Goal: Task Accomplishment & Management: Use online tool/utility

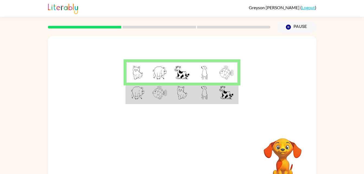
click at [219, 94] on td at bounding box center [227, 93] width 22 height 21
click at [209, 92] on td at bounding box center [204, 93] width 22 height 21
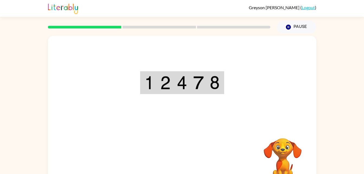
click at [178, 157] on div "Your browser must support playing .mp4 files to use Literably. Please try using…" at bounding box center [182, 113] width 269 height 155
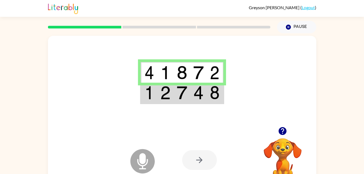
click at [183, 96] on img at bounding box center [182, 93] width 10 height 14
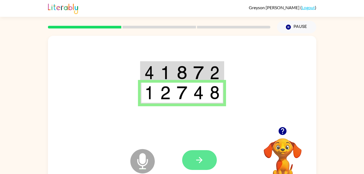
click at [210, 158] on button "button" at bounding box center [199, 160] width 35 height 20
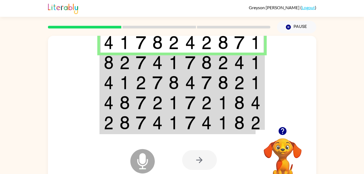
click at [139, 62] on img at bounding box center [141, 63] width 10 height 14
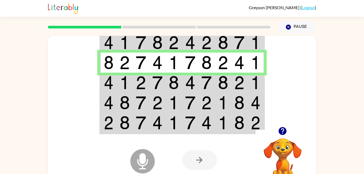
click at [120, 87] on img at bounding box center [125, 83] width 10 height 14
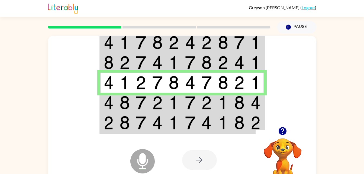
click at [118, 102] on td at bounding box center [125, 103] width 17 height 20
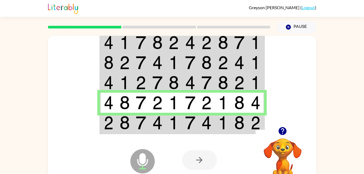
click at [228, 132] on div at bounding box center [222, 160] width 80 height 61
click at [225, 126] on img at bounding box center [223, 123] width 10 height 14
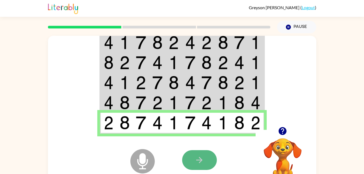
click at [205, 152] on button "button" at bounding box center [199, 160] width 35 height 20
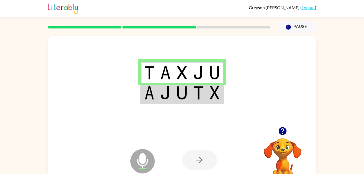
click at [187, 94] on img at bounding box center [182, 93] width 10 height 14
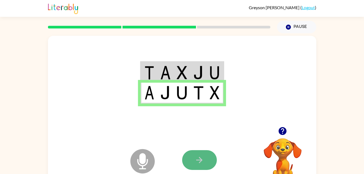
click at [192, 167] on button "button" at bounding box center [199, 160] width 35 height 20
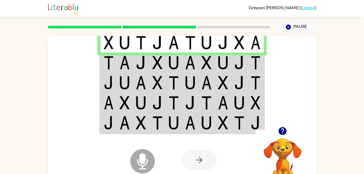
click at [180, 68] on td at bounding box center [174, 63] width 17 height 20
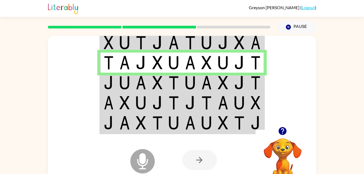
click at [126, 77] on img at bounding box center [125, 83] width 10 height 14
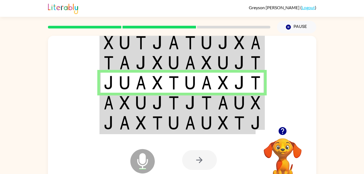
click at [119, 103] on td at bounding box center [125, 103] width 17 height 20
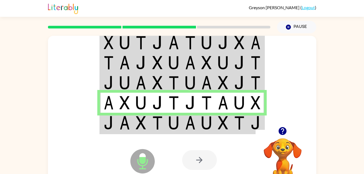
click at [202, 131] on div at bounding box center [222, 160] width 80 height 61
drag, startPoint x: 138, startPoint y: 117, endPoint x: 125, endPoint y: 121, distance: 13.6
click at [125, 121] on img at bounding box center [125, 123] width 10 height 14
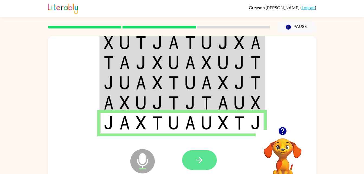
click at [209, 159] on button "button" at bounding box center [199, 160] width 35 height 20
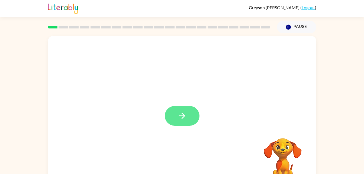
click at [186, 111] on icon "button" at bounding box center [181, 115] width 9 height 9
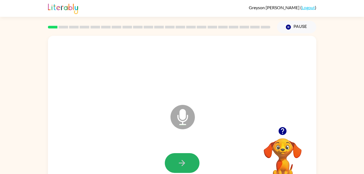
click at [195, 157] on button "button" at bounding box center [182, 163] width 35 height 20
click at [284, 132] on icon "button" at bounding box center [283, 131] width 8 height 8
click at [190, 155] on button "button" at bounding box center [182, 163] width 35 height 20
click at [177, 161] on button "button" at bounding box center [182, 163] width 35 height 20
click at [180, 163] on icon "button" at bounding box center [182, 163] width 6 height 6
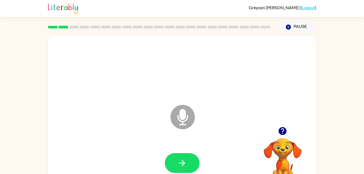
click at [280, 132] on icon "button" at bounding box center [283, 131] width 8 height 8
click at [182, 163] on icon "button" at bounding box center [182, 163] width 6 height 6
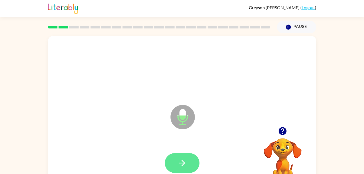
click at [180, 165] on icon "button" at bounding box center [181, 162] width 9 height 9
click at [187, 168] on button "button" at bounding box center [182, 163] width 35 height 20
click at [190, 161] on button "button" at bounding box center [182, 163] width 35 height 20
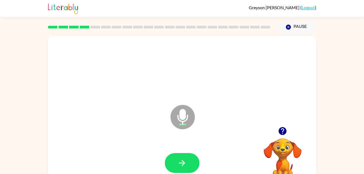
click at [190, 161] on button "button" at bounding box center [182, 163] width 35 height 20
click at [181, 162] on icon "button" at bounding box center [181, 162] width 9 height 9
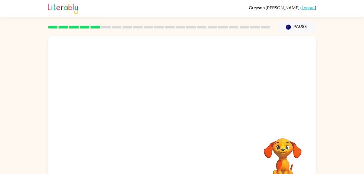
click at [186, 163] on div "Your browser must support playing .mp4 files to use Literably. Please try using…" at bounding box center [182, 113] width 269 height 155
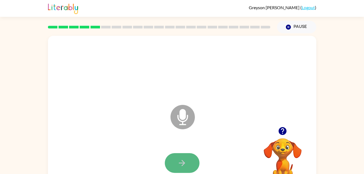
click at [180, 159] on icon "button" at bounding box center [181, 162] width 9 height 9
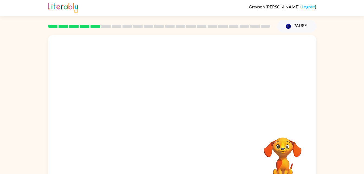
scroll to position [1, 0]
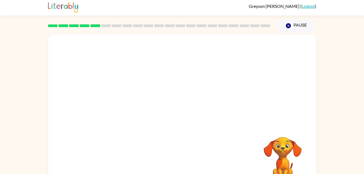
click at [181, 158] on div "Your browser must support playing .mp4 files to use Literably. Please try using…" at bounding box center [182, 111] width 269 height 155
click at [181, 158] on div at bounding box center [182, 162] width 35 height 20
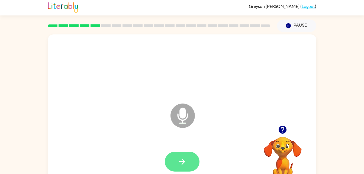
click at [183, 160] on icon "button" at bounding box center [182, 162] width 6 height 6
click at [184, 122] on icon at bounding box center [183, 116] width 24 height 24
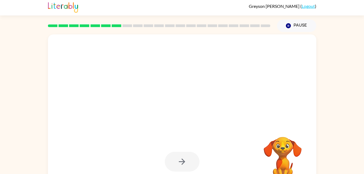
scroll to position [5, 0]
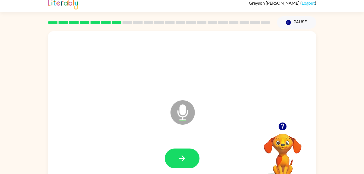
click at [49, 153] on div "Microphone The Microphone is here when it is your turn to talk" at bounding box center [182, 108] width 269 height 155
click at [175, 158] on button "button" at bounding box center [182, 159] width 35 height 20
click at [184, 158] on icon "button" at bounding box center [182, 158] width 6 height 6
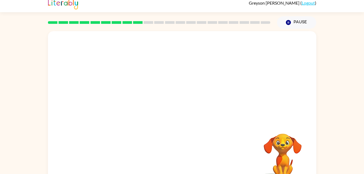
click at [315, 162] on div "Your browser must support playing .mp4 files to use Literably. Please try using…" at bounding box center [182, 108] width 269 height 155
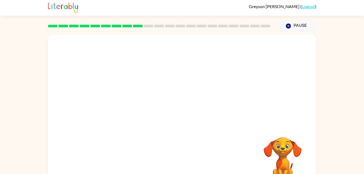
scroll to position [1, 0]
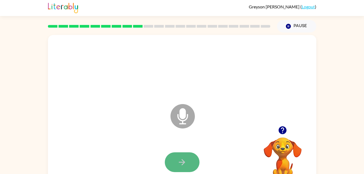
click at [174, 166] on button "button" at bounding box center [182, 163] width 35 height 20
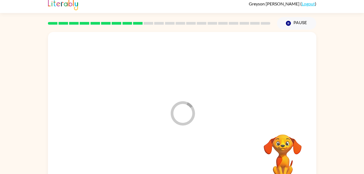
scroll to position [4, 0]
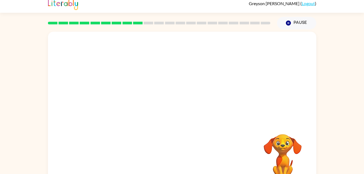
click at [320, 161] on div "Your browser must support playing .mp4 files to use Literably. Please try using…" at bounding box center [182, 107] width 364 height 157
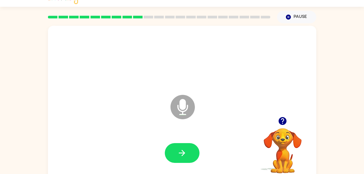
scroll to position [17, 0]
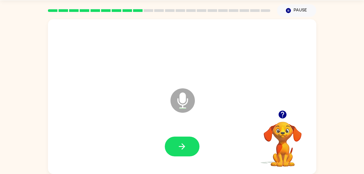
click at [285, 111] on icon "button" at bounding box center [282, 114] width 9 height 9
click at [196, 143] on button "button" at bounding box center [182, 147] width 35 height 20
click at [176, 156] on button "button" at bounding box center [182, 147] width 35 height 20
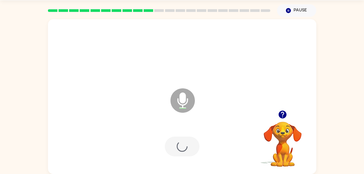
click at [184, 155] on div at bounding box center [182, 147] width 35 height 20
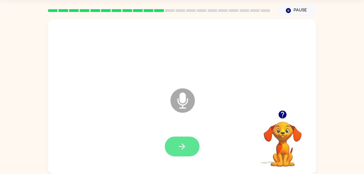
click at [179, 145] on icon "button" at bounding box center [181, 146] width 9 height 9
click at [180, 156] on button "button" at bounding box center [182, 147] width 35 height 20
click at [190, 147] on div at bounding box center [182, 147] width 35 height 20
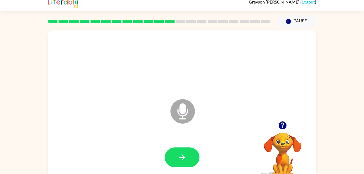
scroll to position [1, 0]
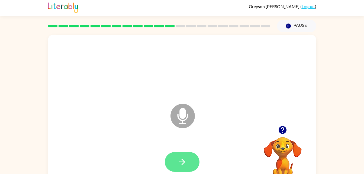
click at [178, 166] on icon "button" at bounding box center [181, 161] width 9 height 9
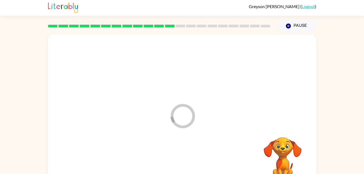
click at [175, 161] on div at bounding box center [182, 162] width 258 height 45
click at [172, 159] on div at bounding box center [182, 162] width 258 height 45
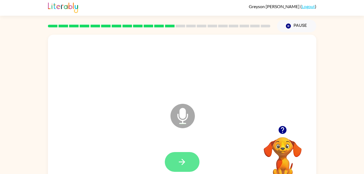
click at [188, 164] on button "button" at bounding box center [182, 162] width 35 height 20
click at [176, 158] on button "button" at bounding box center [182, 162] width 35 height 20
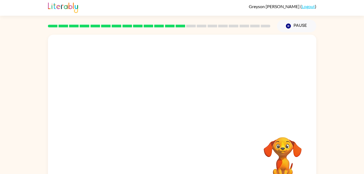
scroll to position [17, 0]
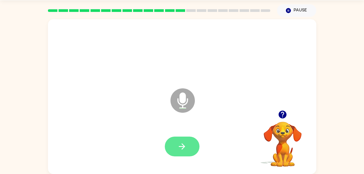
click at [198, 148] on button "button" at bounding box center [182, 147] width 35 height 20
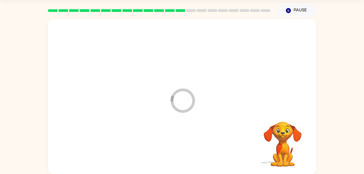
click at [189, 154] on div at bounding box center [182, 147] width 258 height 45
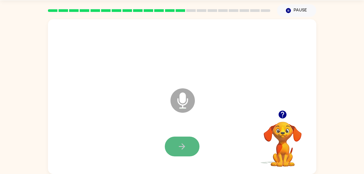
click at [193, 154] on button "button" at bounding box center [182, 147] width 35 height 20
click at [189, 147] on button "button" at bounding box center [182, 147] width 35 height 20
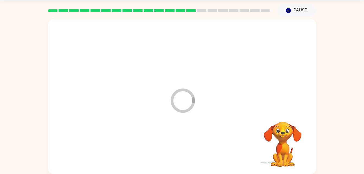
click at [170, 139] on div at bounding box center [182, 147] width 258 height 45
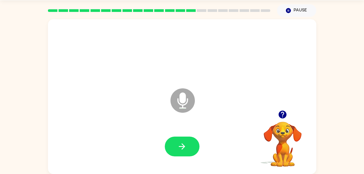
click at [185, 146] on icon "button" at bounding box center [182, 147] width 6 height 6
click at [184, 151] on div at bounding box center [182, 147] width 35 height 20
click at [195, 149] on div at bounding box center [182, 147] width 35 height 20
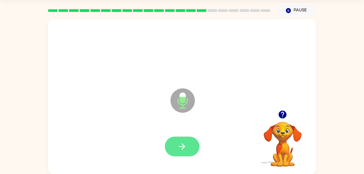
click at [189, 143] on button "button" at bounding box center [182, 147] width 35 height 20
click at [175, 147] on button "button" at bounding box center [182, 147] width 35 height 20
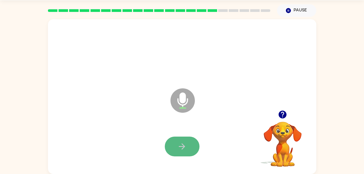
click at [187, 142] on button "button" at bounding box center [182, 147] width 35 height 20
click at [186, 144] on icon "button" at bounding box center [181, 146] width 9 height 9
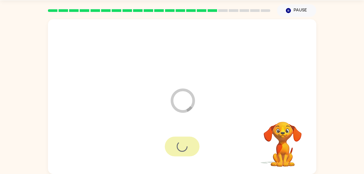
click at [186, 144] on div at bounding box center [182, 147] width 35 height 20
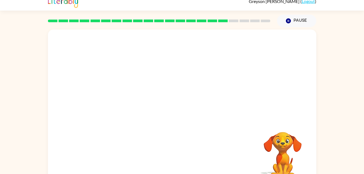
scroll to position [12, 0]
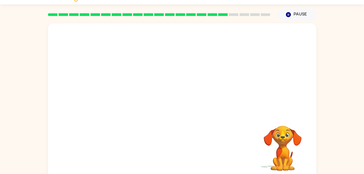
click at [249, 146] on div at bounding box center [182, 151] width 258 height 45
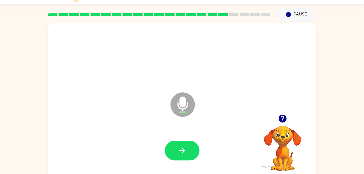
drag, startPoint x: 286, startPoint y: 134, endPoint x: 194, endPoint y: 166, distance: 97.4
click at [194, 166] on div "Microphone The Microphone is here when it is your turn to talk Your browser mus…" at bounding box center [182, 100] width 269 height 155
click at [179, 149] on icon "button" at bounding box center [181, 150] width 9 height 9
click at [178, 149] on icon "button" at bounding box center [181, 150] width 9 height 9
click at [175, 154] on button "button" at bounding box center [182, 151] width 35 height 20
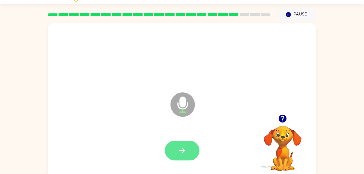
click at [180, 141] on button "button" at bounding box center [182, 151] width 35 height 20
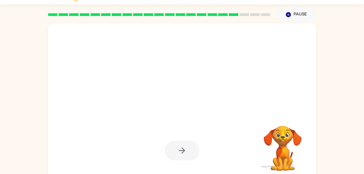
click at [175, 148] on div at bounding box center [182, 151] width 35 height 20
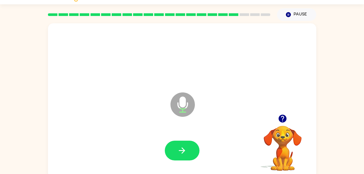
scroll to position [17, 0]
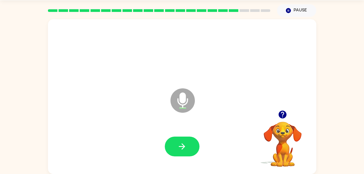
click at [174, 114] on icon "Microphone The Microphone is here when it is your turn to talk" at bounding box center [209, 107] width 81 height 41
click at [282, 114] on icon "button" at bounding box center [283, 115] width 8 height 8
click at [279, 114] on icon "button" at bounding box center [282, 114] width 9 height 9
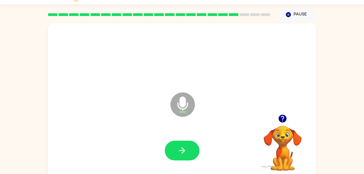
scroll to position [12, 0]
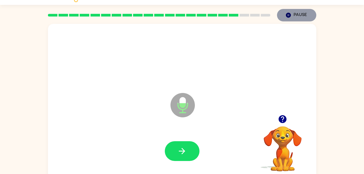
click at [286, 19] on button "Pause Pause" at bounding box center [296, 15] width 39 height 12
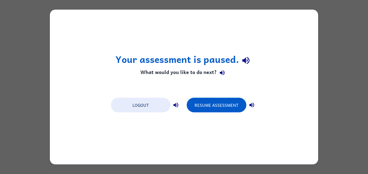
click at [325, 67] on div "Your assessment is paused. What would you like to do next? Logout Resume Assess…" at bounding box center [184, 87] width 368 height 174
click at [212, 101] on button "Resume Assessment" at bounding box center [217, 105] width 60 height 15
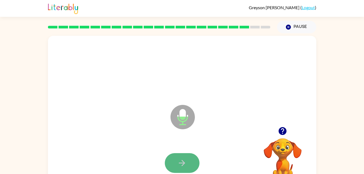
click at [183, 158] on icon "button" at bounding box center [181, 162] width 9 height 9
click at [183, 158] on div at bounding box center [182, 163] width 35 height 20
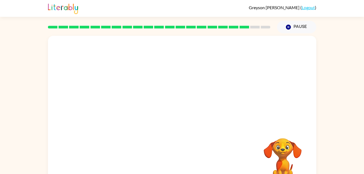
click at [183, 158] on div at bounding box center [182, 163] width 258 height 45
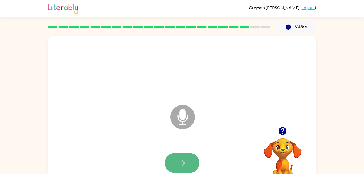
click at [181, 160] on icon "button" at bounding box center [181, 162] width 9 height 9
drag, startPoint x: 181, startPoint y: 160, endPoint x: 180, endPoint y: 164, distance: 3.8
click at [180, 164] on icon "button" at bounding box center [181, 162] width 9 height 9
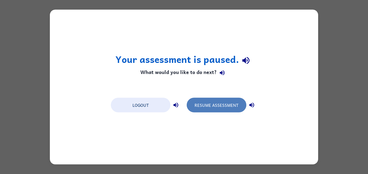
click at [223, 103] on button "Resume Assessment" at bounding box center [217, 105] width 60 height 15
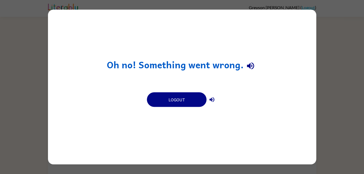
click at [298, 75] on div "Oh no! Something went wrong. Logout" at bounding box center [182, 87] width 269 height 155
click at [212, 95] on button "button" at bounding box center [212, 99] width 11 height 11
click at [254, 65] on icon "button" at bounding box center [250, 65] width 9 height 9
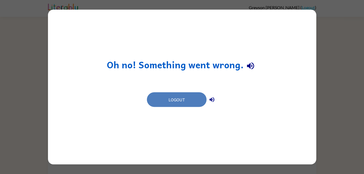
click at [193, 100] on button "Logout" at bounding box center [177, 100] width 60 height 15
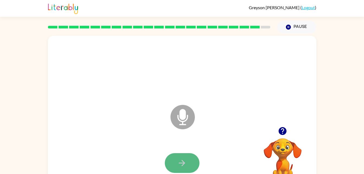
click at [195, 163] on button "button" at bounding box center [182, 163] width 35 height 20
click at [287, 128] on icon "button" at bounding box center [282, 130] width 9 height 9
click at [178, 162] on icon "button" at bounding box center [181, 162] width 9 height 9
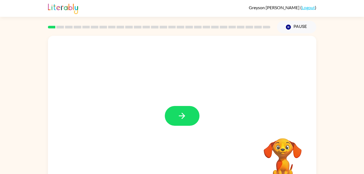
click at [193, 132] on div at bounding box center [182, 113] width 269 height 155
click at [179, 118] on icon "button" at bounding box center [181, 115] width 9 height 9
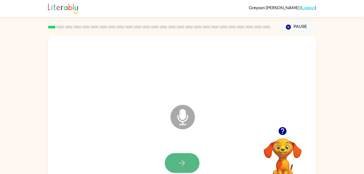
click at [184, 156] on button "button" at bounding box center [182, 163] width 35 height 20
click at [185, 169] on button "button" at bounding box center [182, 163] width 35 height 20
click at [190, 158] on button "button" at bounding box center [182, 163] width 35 height 20
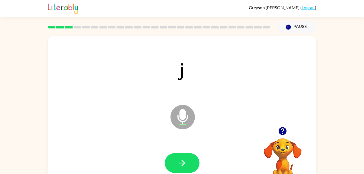
drag, startPoint x: 190, startPoint y: 158, endPoint x: 154, endPoint y: 145, distance: 38.9
click at [154, 145] on div at bounding box center [182, 163] width 258 height 45
click at [180, 166] on icon "button" at bounding box center [181, 162] width 9 height 9
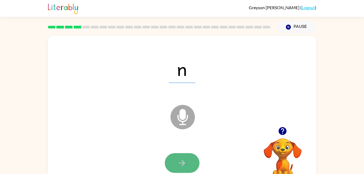
click at [184, 155] on button "button" at bounding box center [182, 163] width 35 height 20
click at [174, 169] on button "button" at bounding box center [182, 163] width 35 height 20
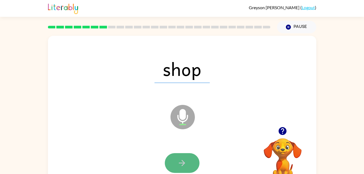
click at [193, 155] on button "button" at bounding box center [182, 163] width 35 height 20
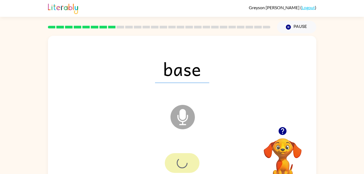
click at [193, 155] on div at bounding box center [182, 163] width 35 height 20
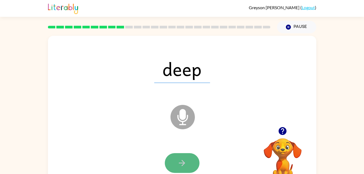
click at [184, 173] on button "button" at bounding box center [182, 163] width 35 height 20
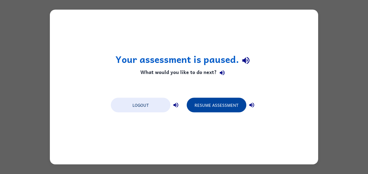
click at [214, 108] on button "Resume Assessment" at bounding box center [217, 105] width 60 height 15
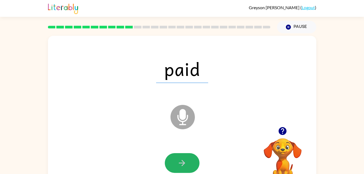
drag, startPoint x: 191, startPoint y: 157, endPoint x: 195, endPoint y: 160, distance: 4.9
click at [195, 160] on button "button" at bounding box center [182, 163] width 35 height 20
drag, startPoint x: 195, startPoint y: 160, endPoint x: 196, endPoint y: 163, distance: 3.2
click at [196, 163] on button "button" at bounding box center [182, 163] width 35 height 20
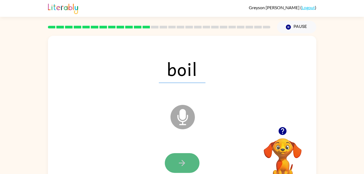
click at [180, 168] on icon "button" at bounding box center [181, 162] width 9 height 9
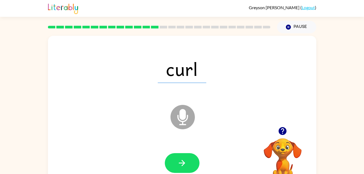
click at [193, 111] on icon at bounding box center [183, 117] width 24 height 24
click at [174, 160] on button "button" at bounding box center [182, 163] width 35 height 20
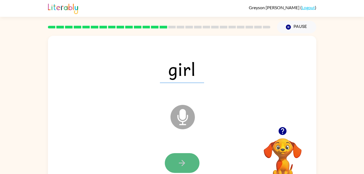
click at [177, 169] on button "button" at bounding box center [182, 163] width 35 height 20
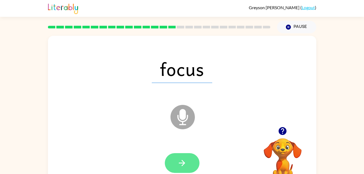
click at [174, 167] on button "button" at bounding box center [182, 163] width 35 height 20
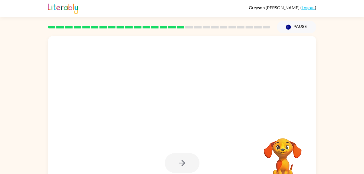
click at [65, 44] on div at bounding box center [182, 113] width 269 height 155
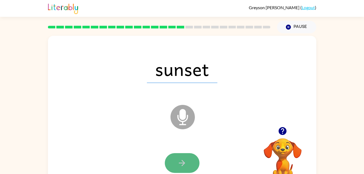
click at [184, 165] on icon "button" at bounding box center [181, 162] width 9 height 9
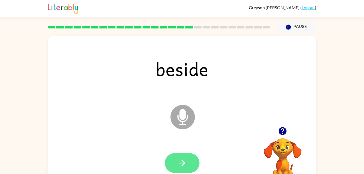
drag, startPoint x: 163, startPoint y: 154, endPoint x: 181, endPoint y: 164, distance: 20.1
click at [181, 164] on div at bounding box center [182, 163] width 258 height 45
click at [177, 159] on button "button" at bounding box center [182, 163] width 35 height 20
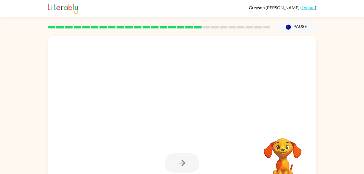
click at [177, 159] on div at bounding box center [182, 163] width 35 height 20
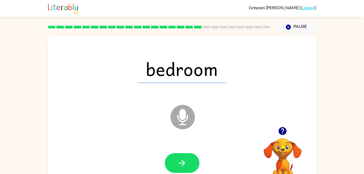
click at [177, 159] on button "button" at bounding box center [182, 163] width 35 height 20
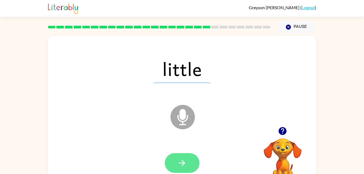
click at [186, 164] on icon "button" at bounding box center [181, 162] width 9 height 9
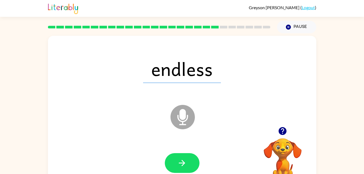
click at [203, 156] on div at bounding box center [182, 163] width 258 height 45
click at [186, 161] on icon "button" at bounding box center [181, 162] width 9 height 9
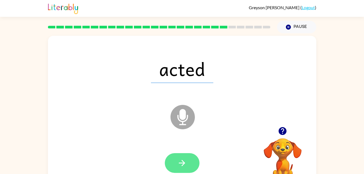
click at [185, 166] on icon "button" at bounding box center [181, 162] width 9 height 9
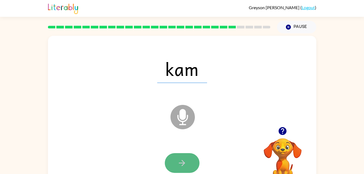
click at [178, 164] on icon "button" at bounding box center [181, 162] width 9 height 9
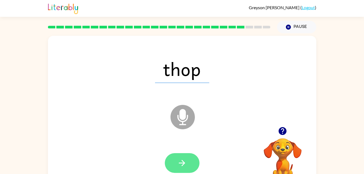
click at [179, 155] on button "button" at bounding box center [182, 163] width 35 height 20
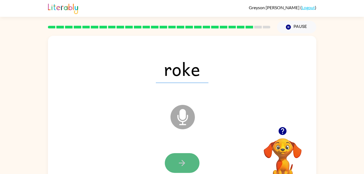
click at [185, 169] on button "button" at bounding box center [182, 163] width 35 height 20
click at [180, 168] on icon "button" at bounding box center [181, 162] width 9 height 9
